Goal: Navigation & Orientation: Understand site structure

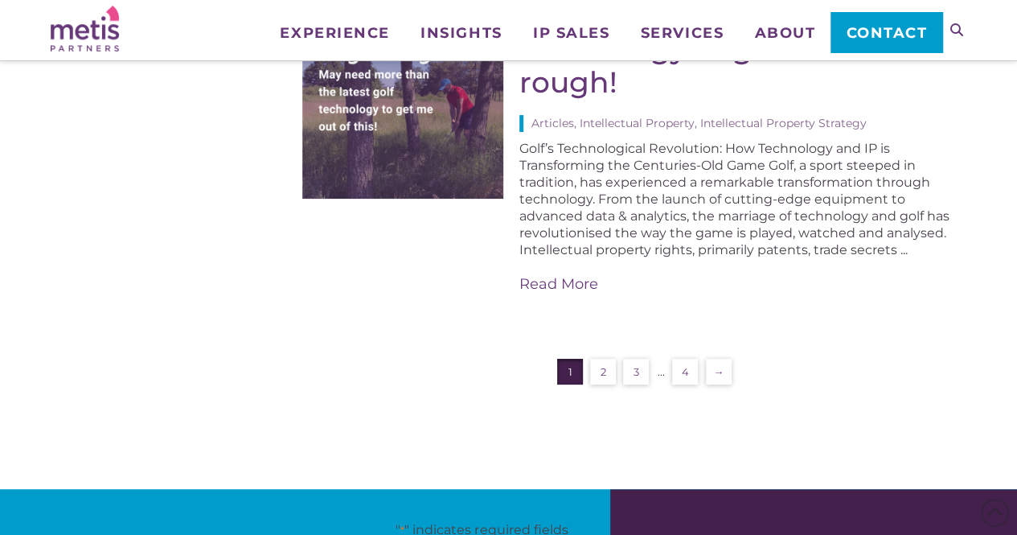
scroll to position [3158, 0]
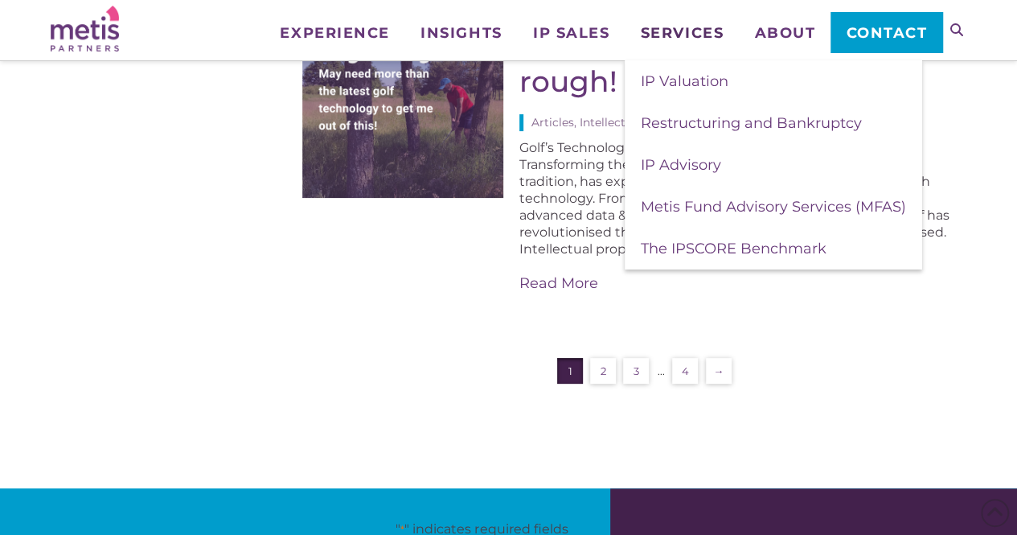
click at [678, 38] on span "Services" at bounding box center [682, 33] width 83 height 14
click at [691, 79] on span "IP Valuation" at bounding box center [685, 81] width 88 height 18
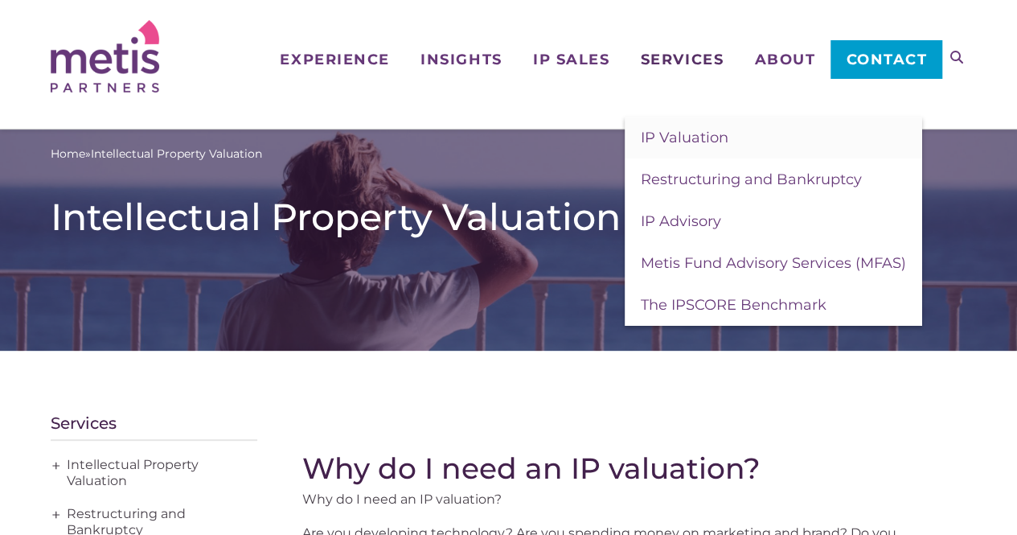
click at [669, 64] on span "Services" at bounding box center [682, 59] width 83 height 14
click at [689, 173] on span "Restructuring and Bankruptcy" at bounding box center [751, 179] width 221 height 18
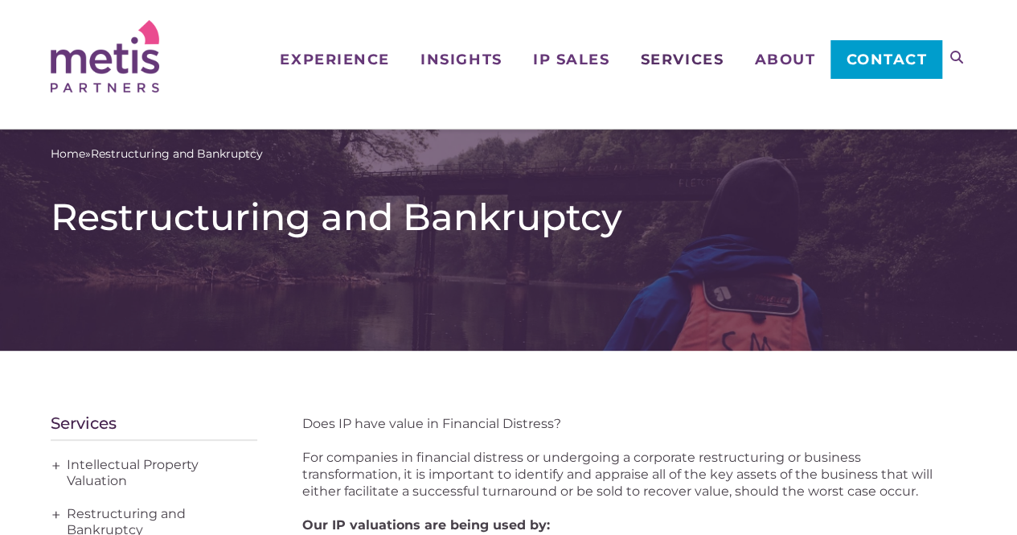
click at [671, 55] on span "Services" at bounding box center [682, 59] width 83 height 14
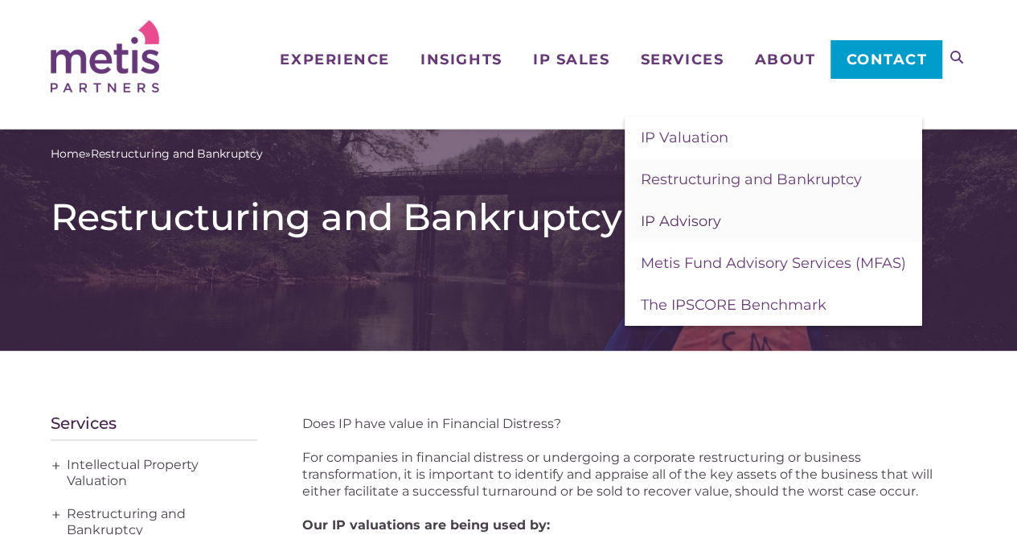
click at [676, 223] on span "IP Advisory" at bounding box center [681, 221] width 80 height 18
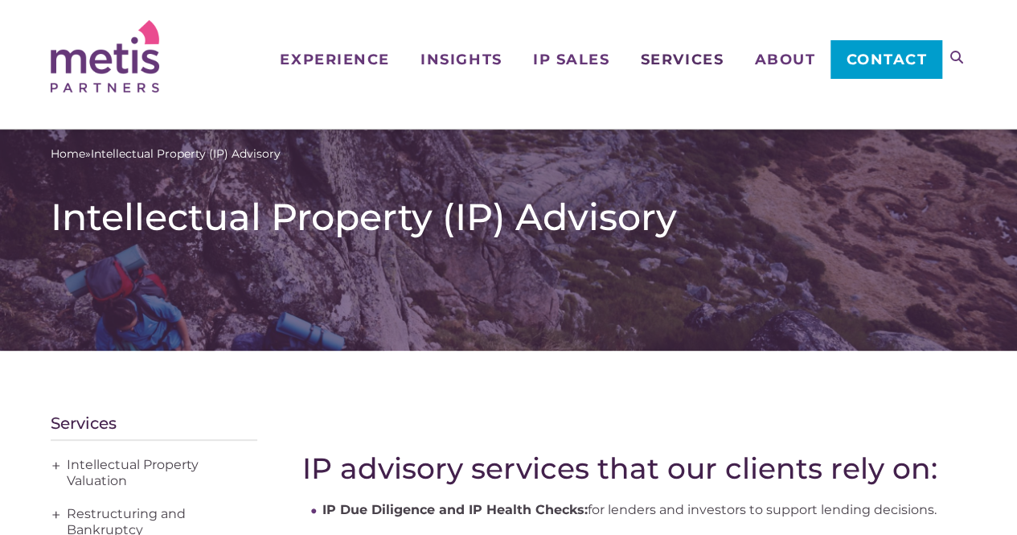
click at [688, 54] on span "Services" at bounding box center [682, 59] width 83 height 14
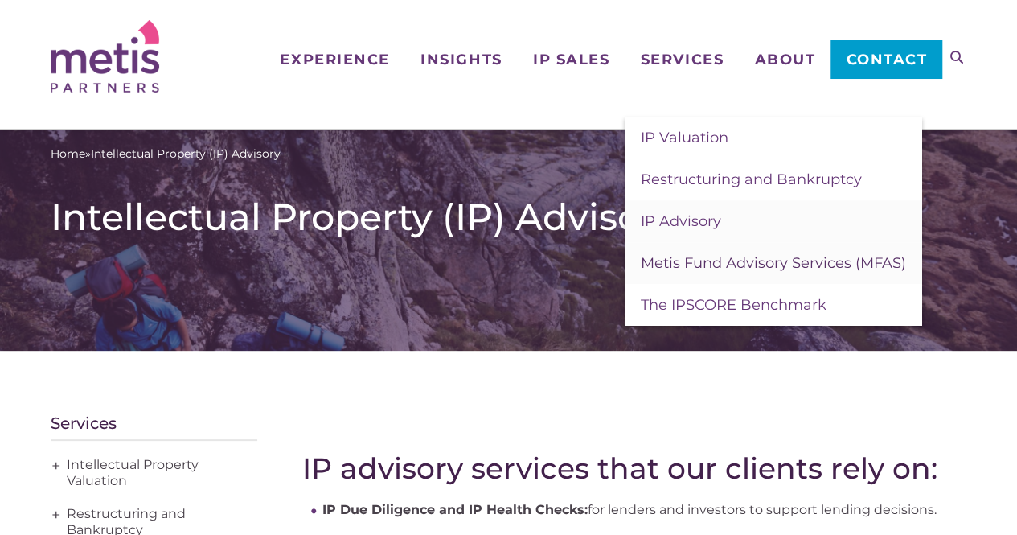
click at [687, 263] on span "Metis Fund Advisory Services (MFAS)" at bounding box center [773, 263] width 265 height 18
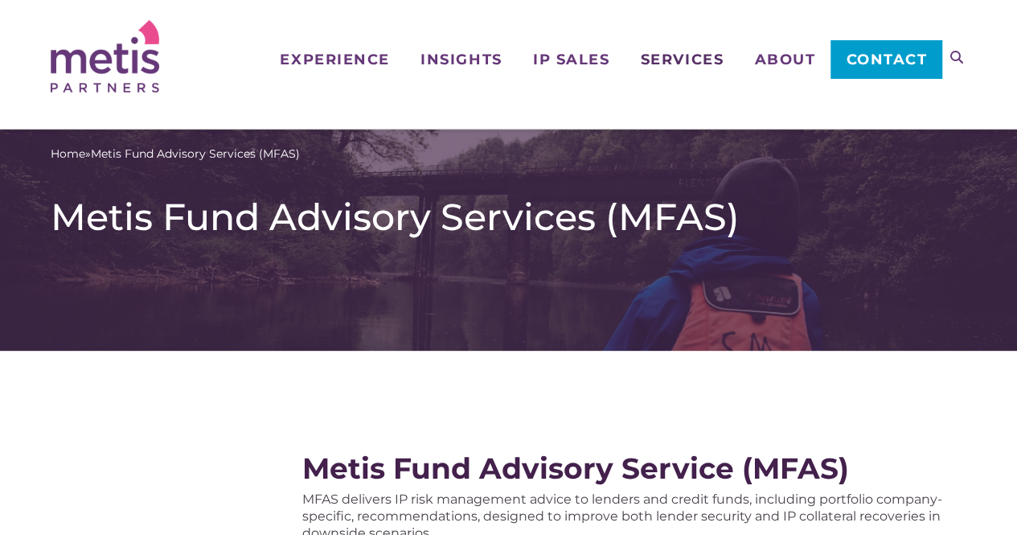
click at [687, 65] on span "Services" at bounding box center [682, 59] width 83 height 14
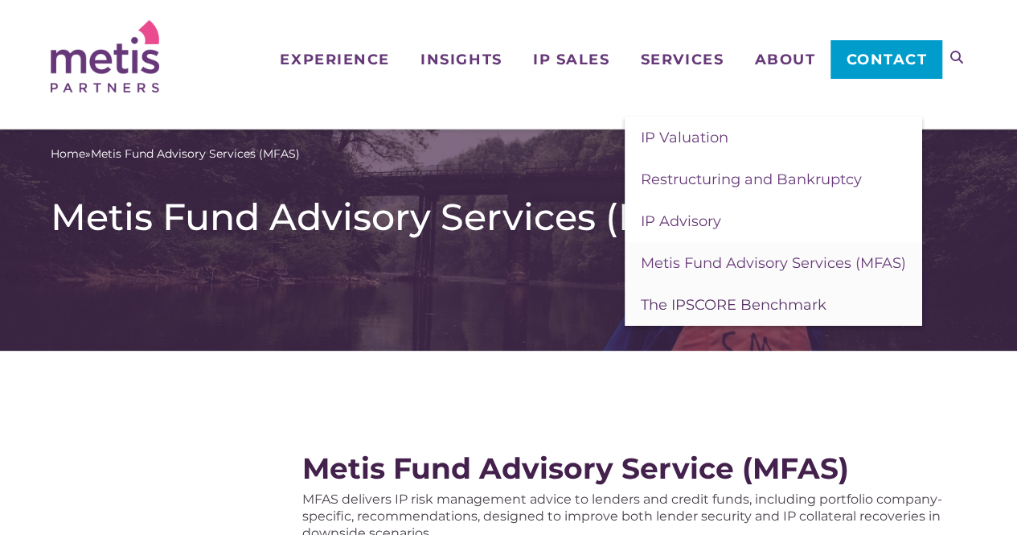
click at [709, 303] on span "The IPSCORE Benchmark" at bounding box center [734, 305] width 186 height 18
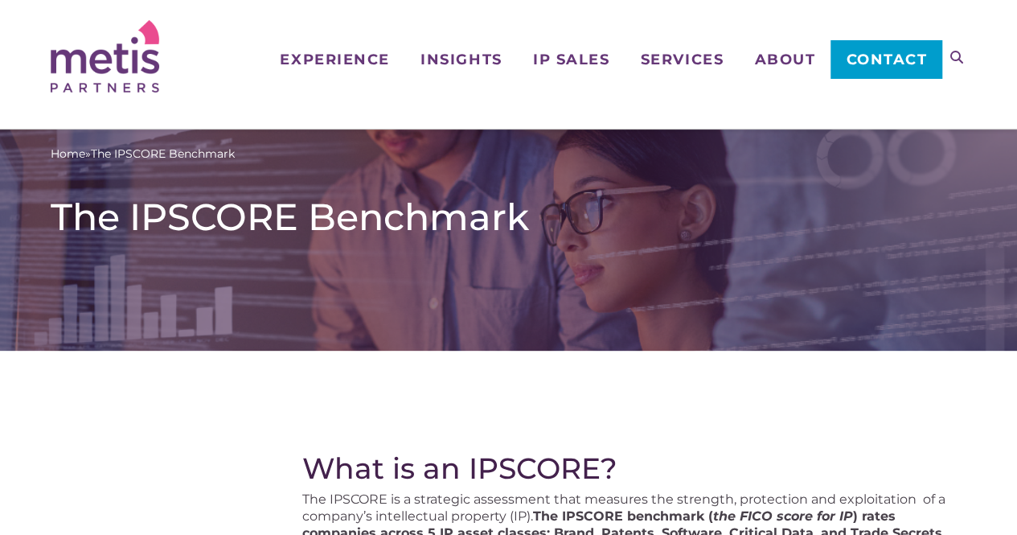
click at [781, 72] on ul "Experience Who We Work With Industries & Sectors Insights Articles/Insights & P…" at bounding box center [603, 39] width 678 height 79
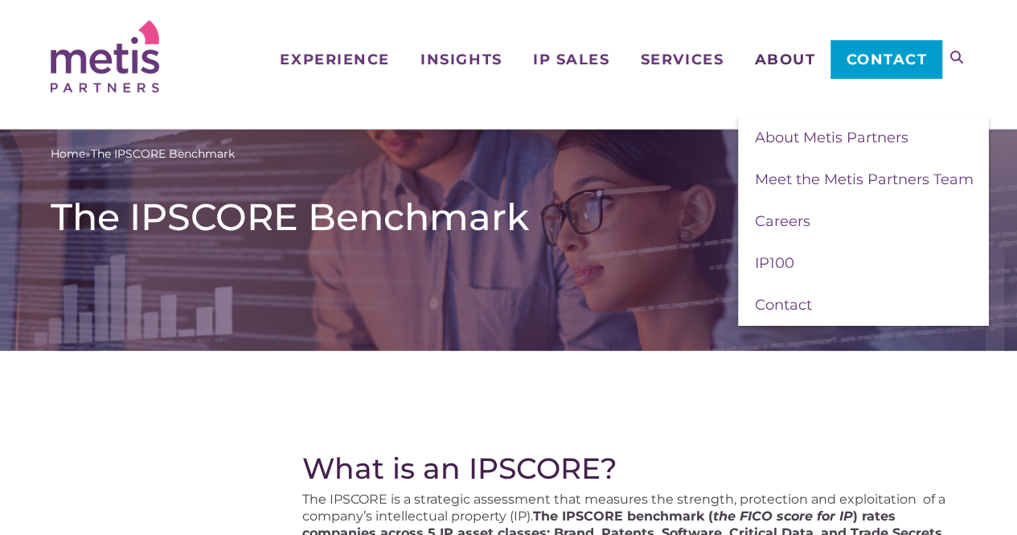
click at [781, 64] on span "About" at bounding box center [784, 59] width 61 height 14
click at [806, 128] on link "About Metis Partners" at bounding box center [863, 138] width 251 height 42
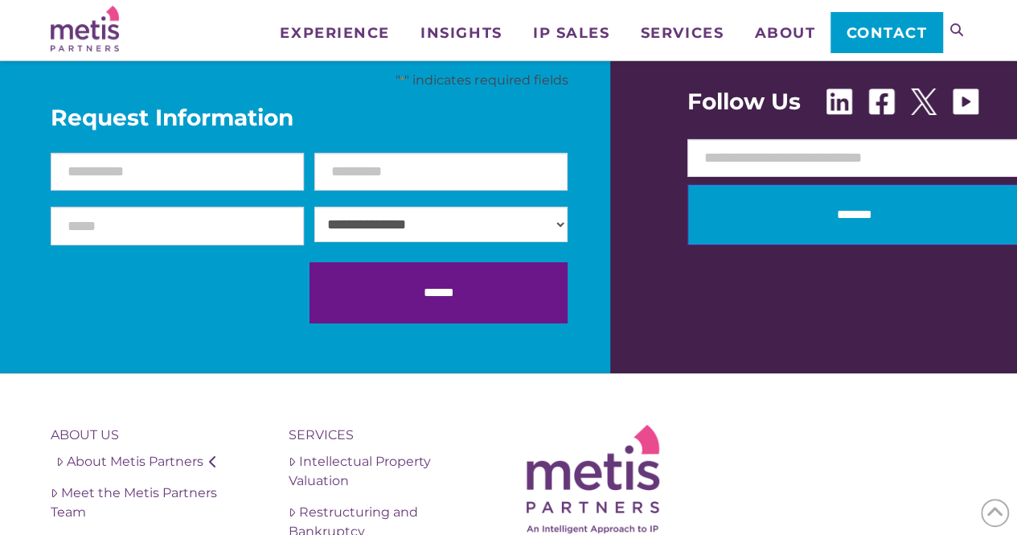
scroll to position [3171, 0]
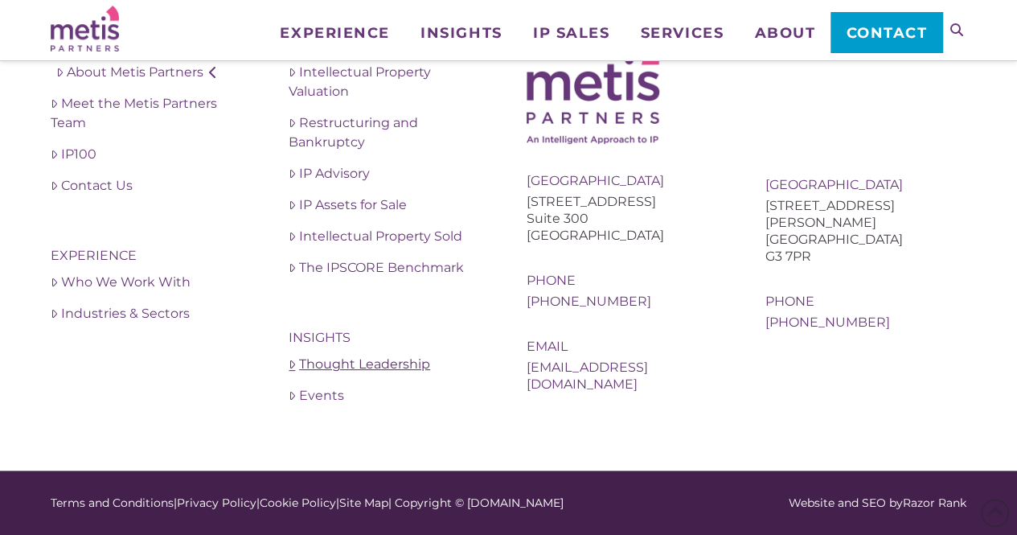
click at [338, 370] on link "Thought Leadership" at bounding box center [389, 364] width 201 height 19
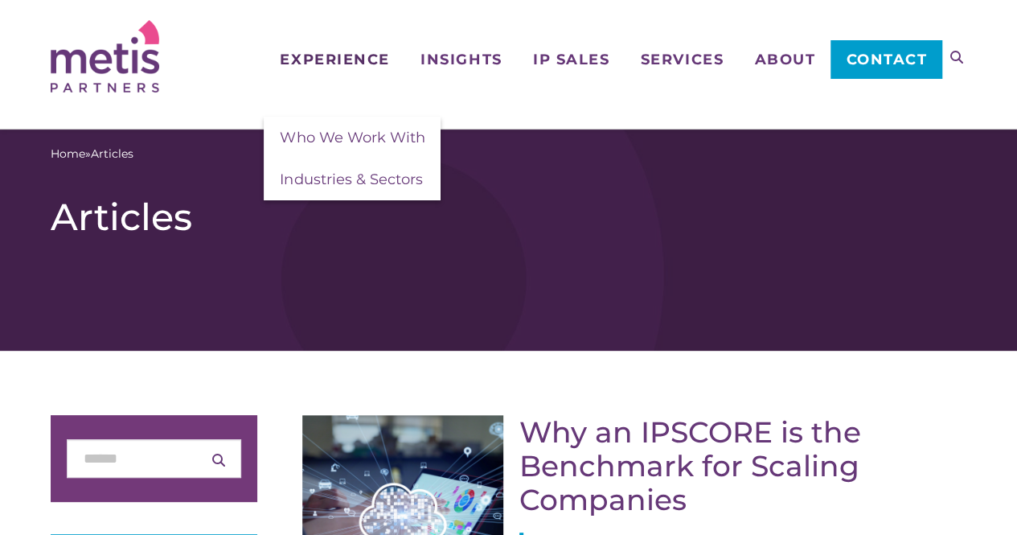
click at [320, 52] on span "Experience" at bounding box center [334, 59] width 109 height 14
click at [323, 126] on link "Who We Work With" at bounding box center [352, 138] width 177 height 42
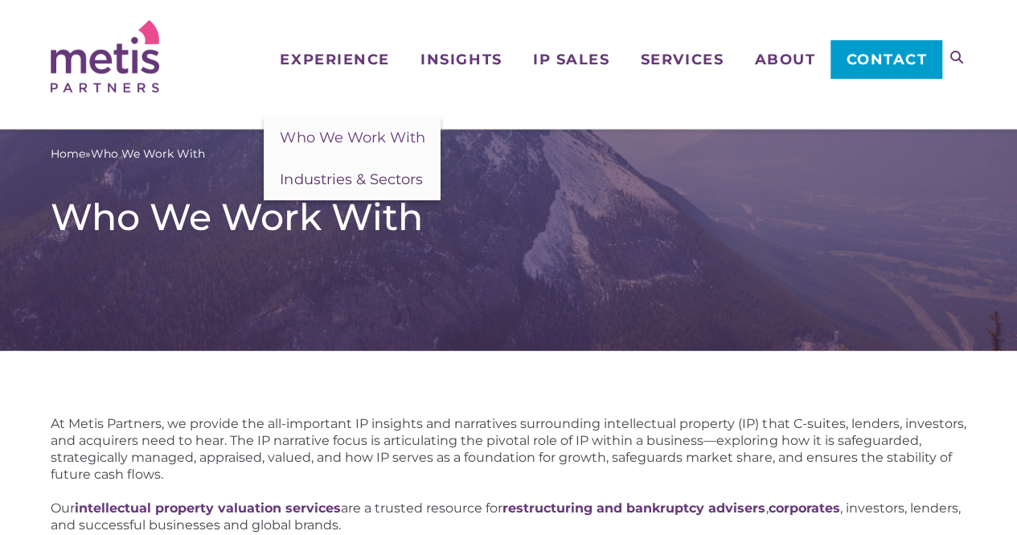
click at [326, 174] on span "Industries & Sectors" at bounding box center [351, 179] width 142 height 18
